Goal: Task Accomplishment & Management: Manage account settings

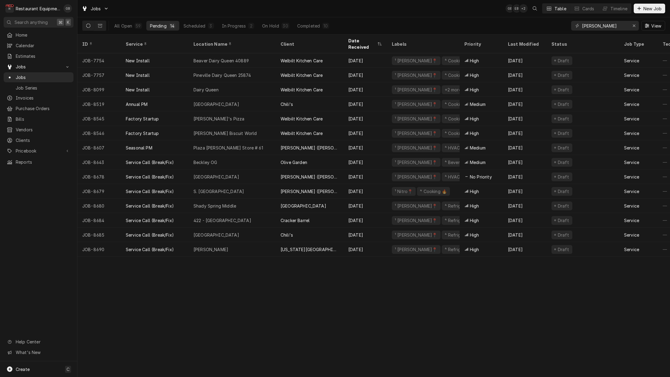
type input "[PERSON_NAME]"
click at [636, 25] on div "Erase input" at bounding box center [634, 26] width 6 height 6
click at [628, 25] on input "Dynamic Content Wrapper" at bounding box center [604, 26] width 45 height 10
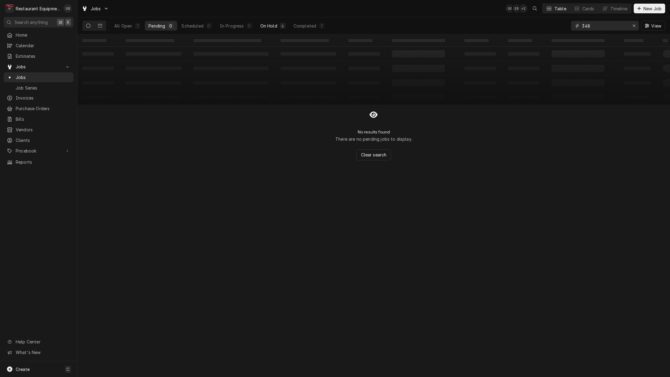
type input "348"
click at [274, 28] on div "On Hold" at bounding box center [268, 26] width 17 height 6
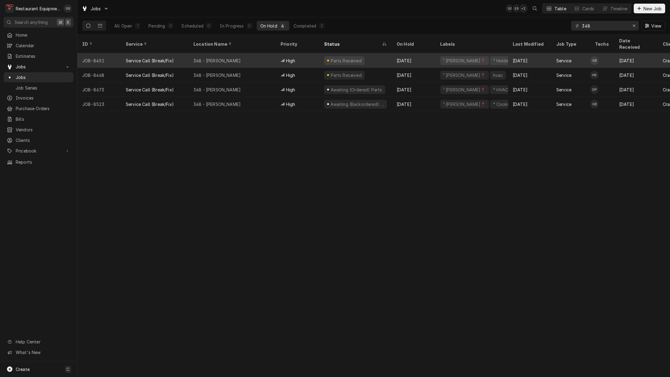
click at [256, 54] on div "348 - [PERSON_NAME]" at bounding box center [232, 60] width 87 height 15
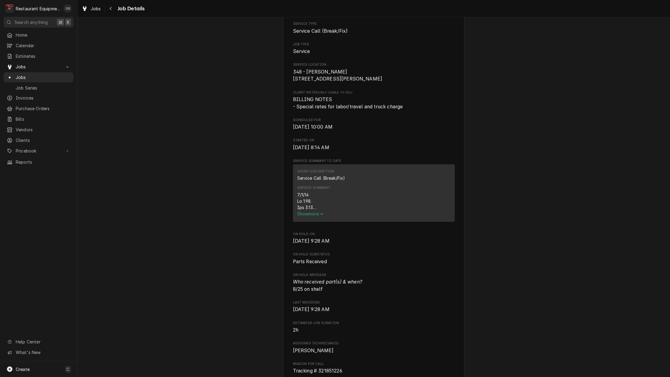
scroll to position [101, 0]
click at [305, 216] on span "Show more" at bounding box center [310, 213] width 27 height 5
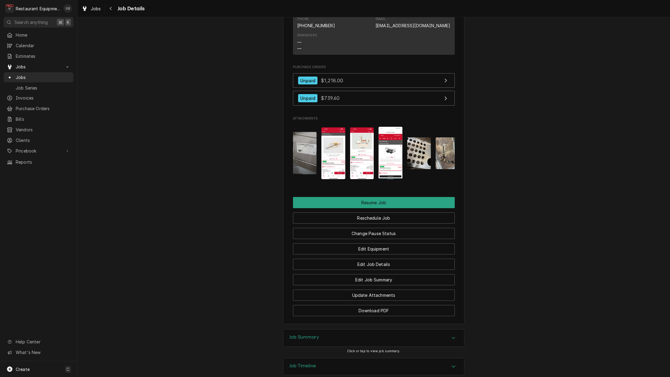
scroll to position [944, 0]
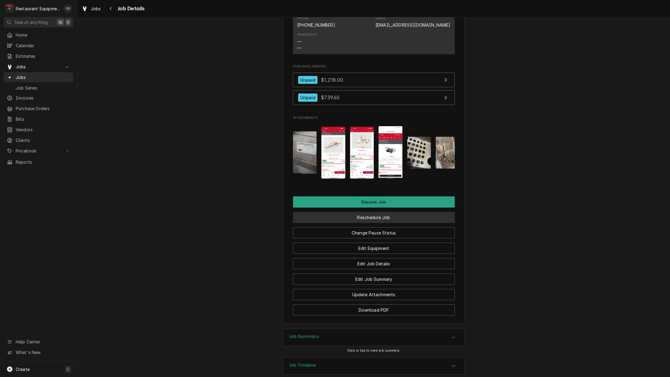
click at [397, 212] on button "Reschedule Job" at bounding box center [374, 217] width 162 height 11
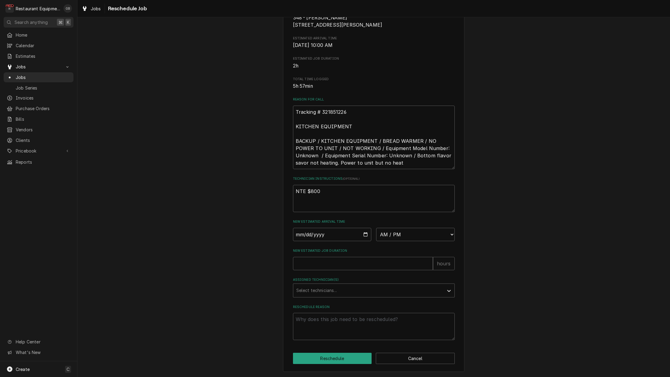
scroll to position [107, 0]
click at [307, 234] on input "Date" at bounding box center [332, 234] width 79 height 13
type input "2025-08-25"
type textarea "x"
select select "13:00:00"
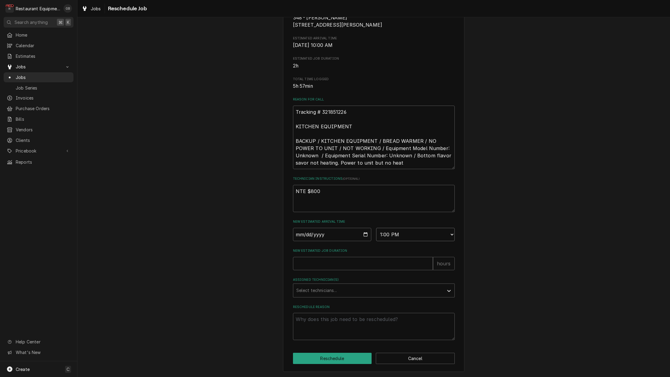
type textarea "x"
select select "13:15:00"
type textarea "x"
select select "12:45:00"
click at [345, 262] on input "New Estimated Job Duration" at bounding box center [363, 263] width 140 height 13
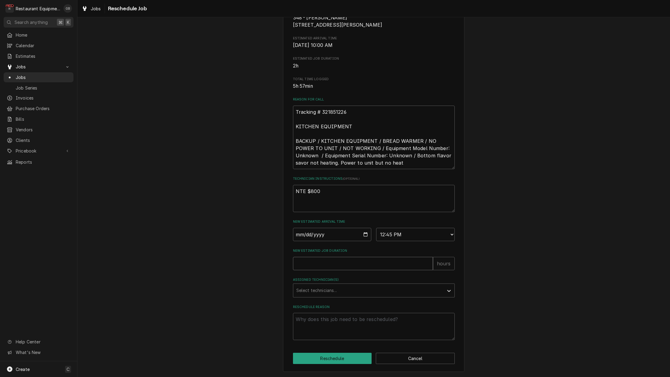
type textarea "x"
type input "1"
click at [443, 296] on div "Select technicians..." at bounding box center [368, 290] width 150 height 13
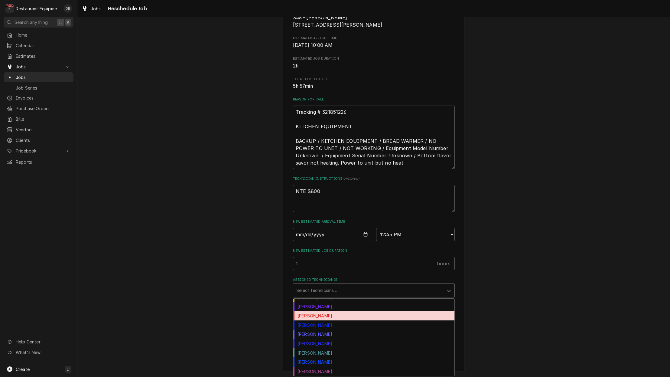
scroll to position [80, 0]
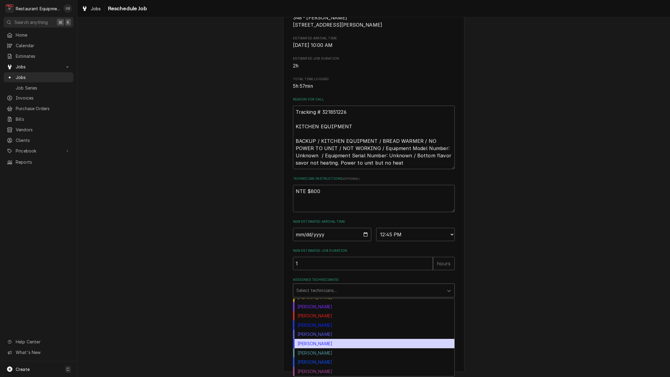
click at [326, 346] on div "Thomas Ross" at bounding box center [373, 343] width 161 height 9
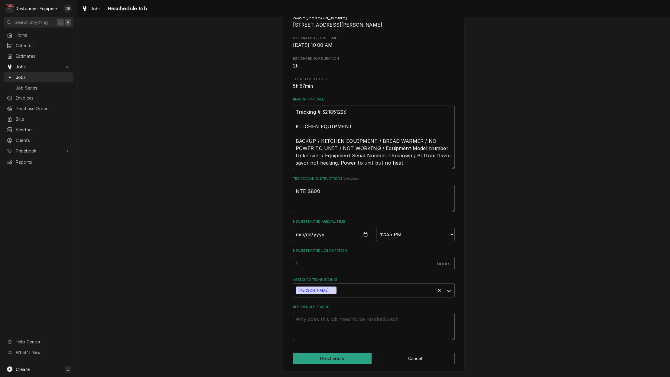
click at [316, 324] on textarea "Reschedule Reason" at bounding box center [374, 326] width 162 height 27
type textarea "x"
type textarea "p"
type textarea "x"
type textarea "pa"
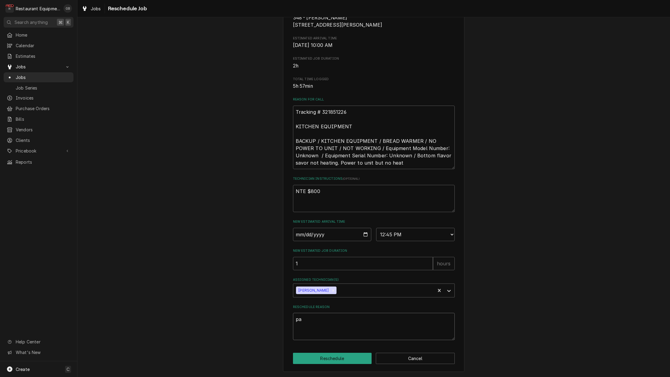
type textarea "x"
type textarea "par"
type textarea "x"
type textarea "part"
type textarea "x"
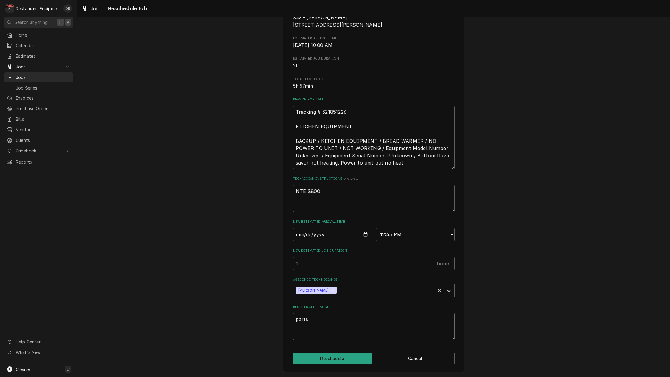
type textarea "parts"
click at [321, 352] on div "Please provide some additional details to reschedule this job. Roopairs Job ID …" at bounding box center [373, 148] width 181 height 447
click at [323, 358] on button "Reschedule" at bounding box center [332, 358] width 79 height 11
type textarea "x"
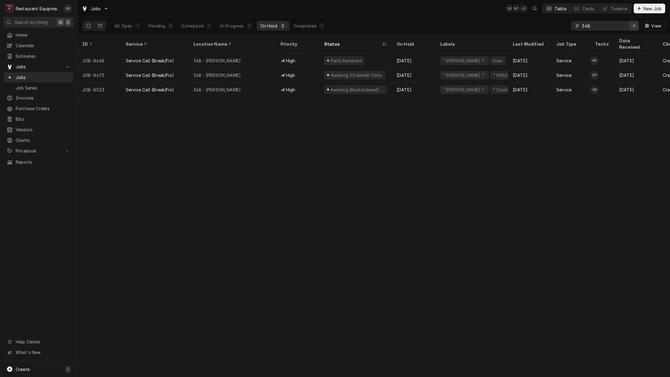
click at [634, 25] on icon "Erase input" at bounding box center [634, 26] width 3 height 4
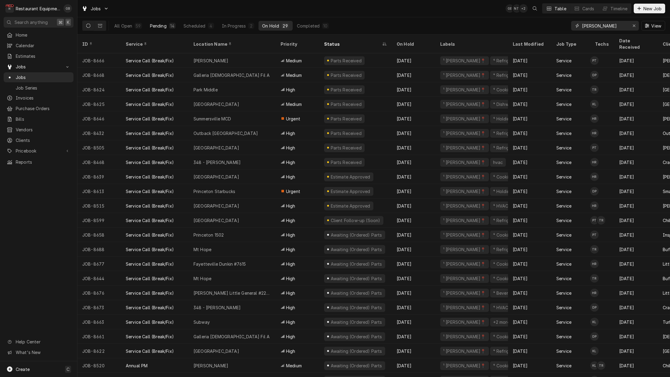
type input "[PERSON_NAME]"
click at [155, 26] on div "Pending" at bounding box center [158, 26] width 17 height 6
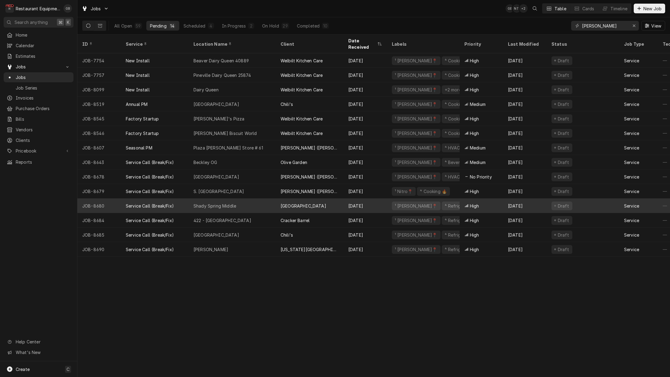
click at [239, 198] on div "Shady Spring Middle" at bounding box center [232, 205] width 87 height 15
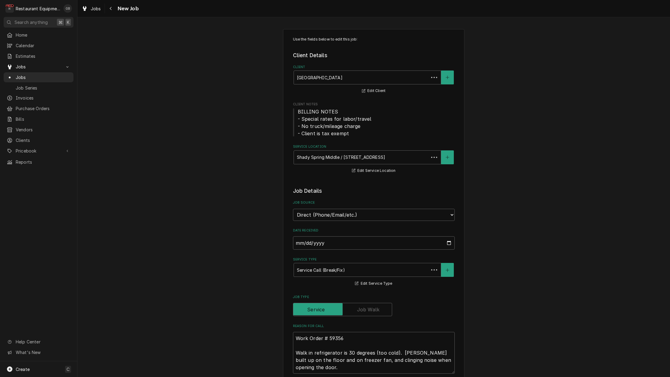
type textarea "x"
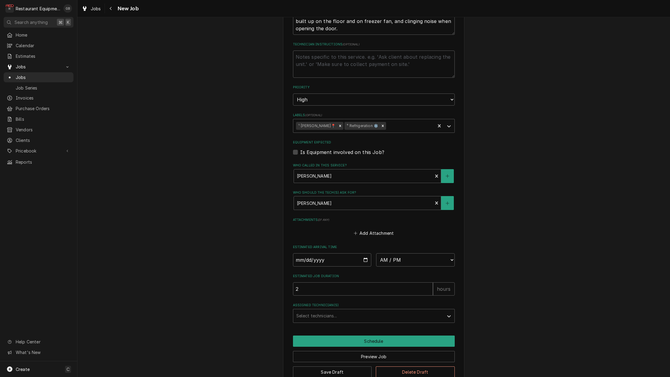
scroll to position [338, 0]
click at [307, 253] on input "Date" at bounding box center [332, 259] width 79 height 13
type input "2025-08-25"
type textarea "x"
click at [400, 254] on fieldset "Job Details Job Source Direct (Phone/Email/etc.) Service Channel Corrigo Ecotra…" at bounding box center [374, 85] width 162 height 474
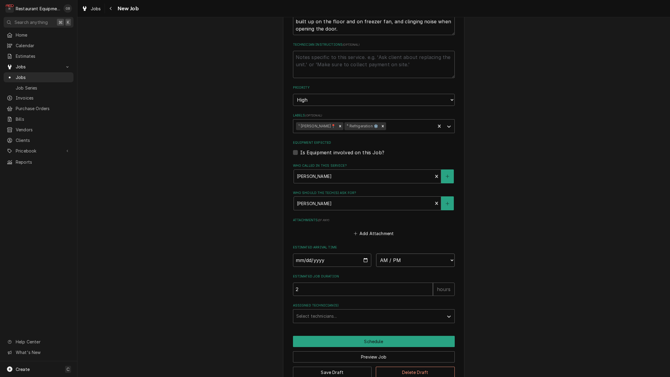
select select "13:00:00"
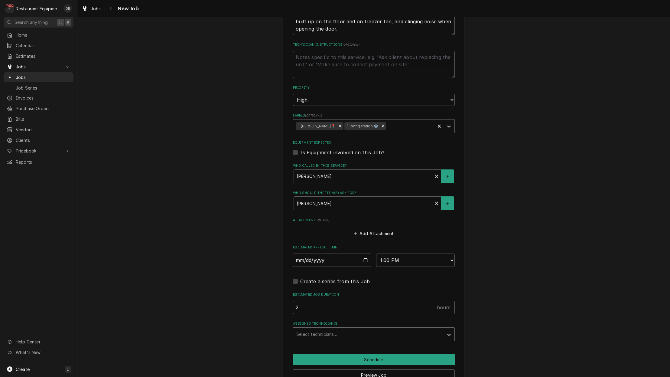
click at [382, 329] on div "Assigned Technician(s)" at bounding box center [368, 334] width 144 height 11
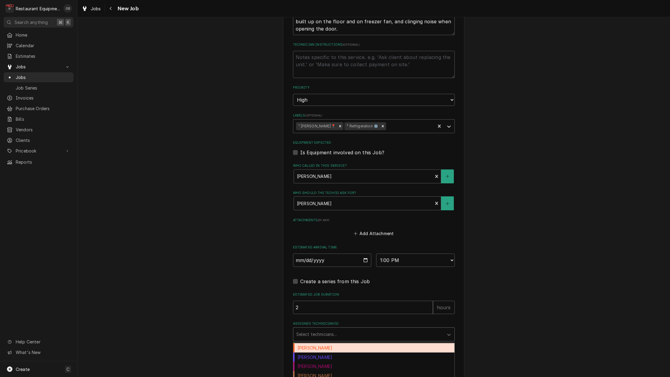
scroll to position [28, 0]
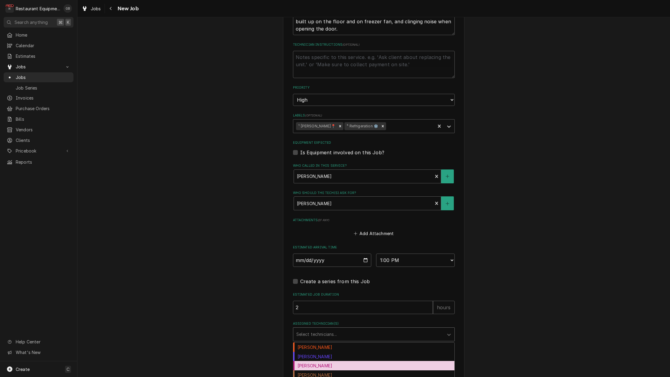
click at [331, 361] on div "[PERSON_NAME]" at bounding box center [373, 365] width 161 height 9
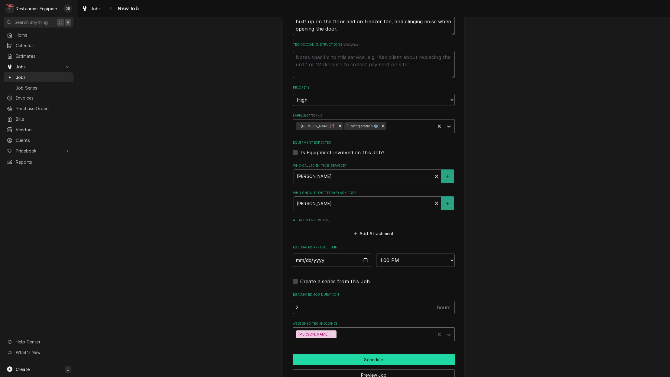
click at [365, 354] on button "Schedule" at bounding box center [374, 359] width 162 height 11
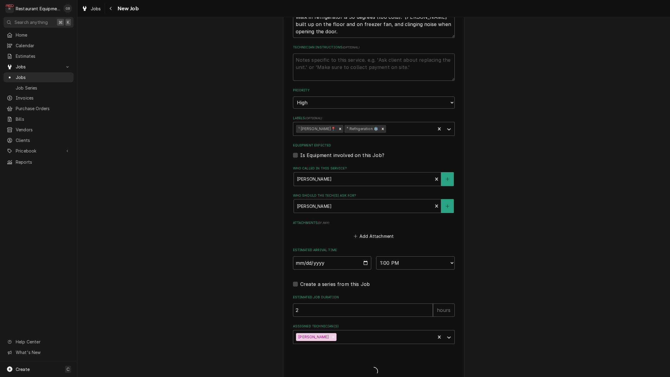
type textarea "x"
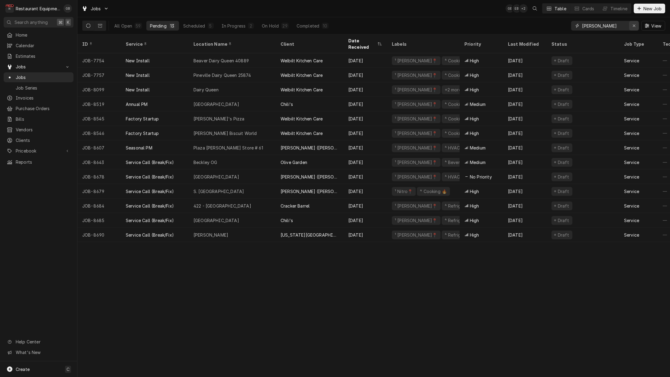
click at [634, 24] on icon "Erase input" at bounding box center [634, 26] width 3 height 4
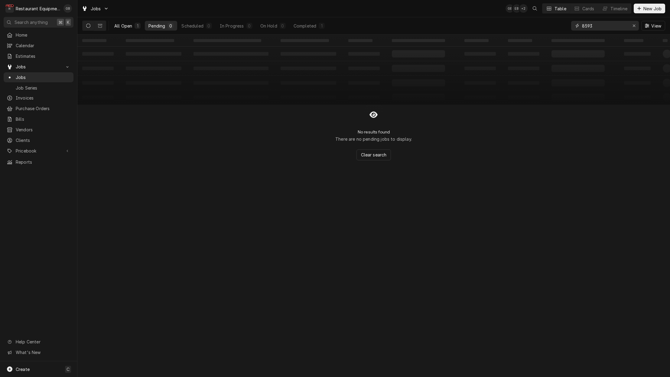
type input "8593"
click at [128, 29] on button "All Open 1" at bounding box center [128, 26] width 34 height 10
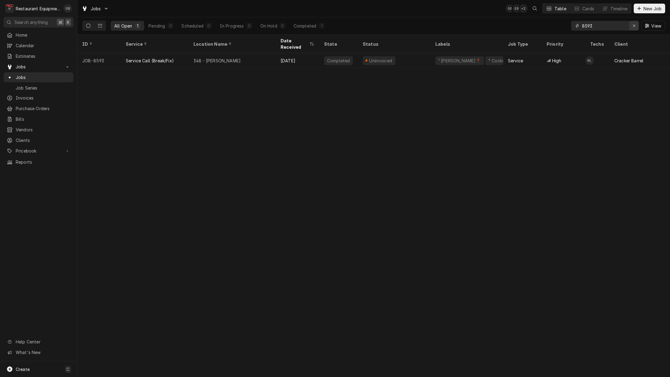
click at [634, 29] on button "Erase input" at bounding box center [634, 26] width 10 height 10
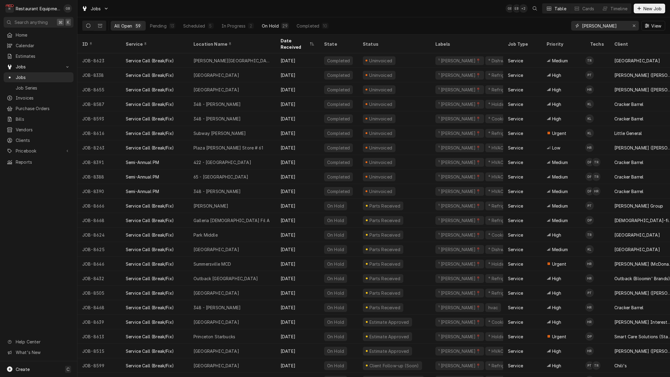
type input "[PERSON_NAME]"
click at [270, 25] on div "On Hold" at bounding box center [270, 26] width 17 height 6
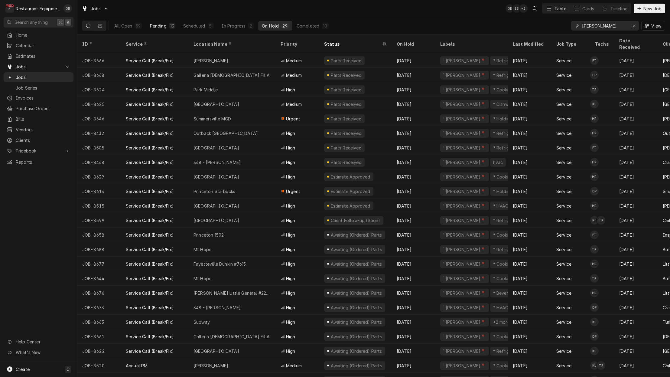
click at [166, 27] on div "Pending" at bounding box center [158, 26] width 17 height 6
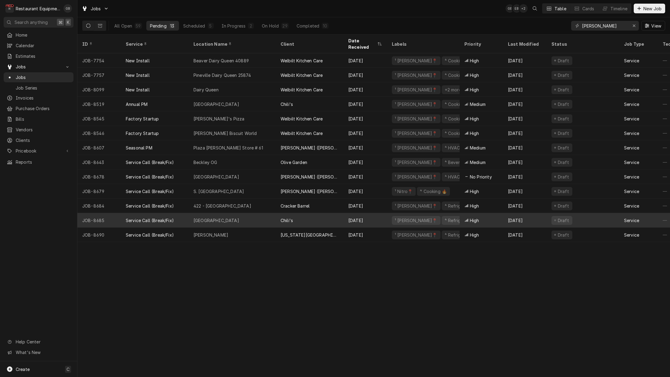
click at [192, 213] on div "[GEOGRAPHIC_DATA]" at bounding box center [232, 220] width 87 height 15
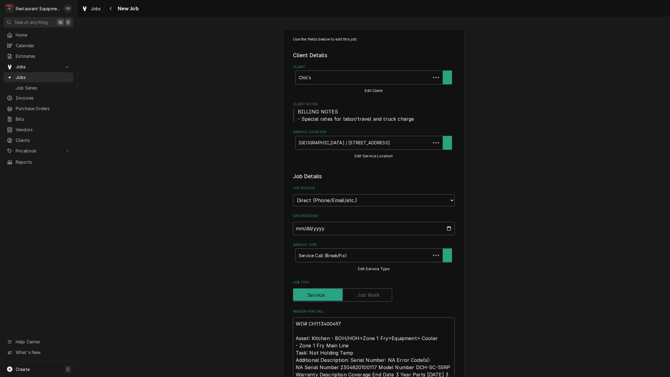
type textarea "x"
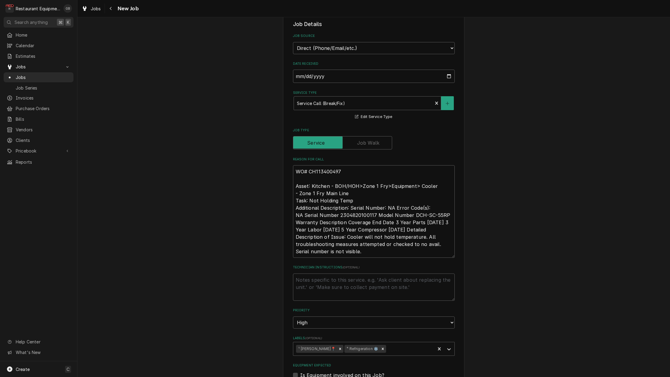
scroll to position [153, 0]
click at [114, 9] on div "Navigate back" at bounding box center [111, 8] width 6 height 6
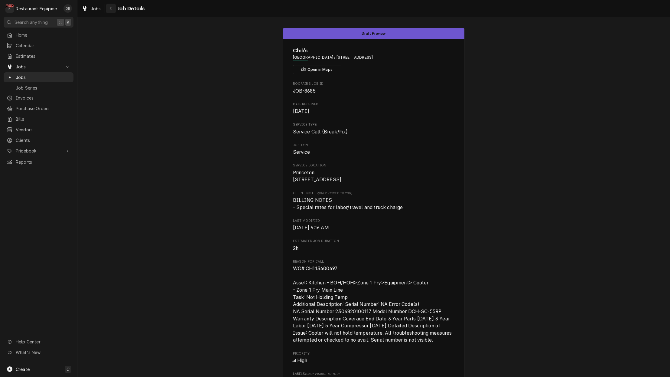
click at [111, 7] on icon "Navigate back" at bounding box center [111, 8] width 3 height 4
